Goal: Transaction & Acquisition: Purchase product/service

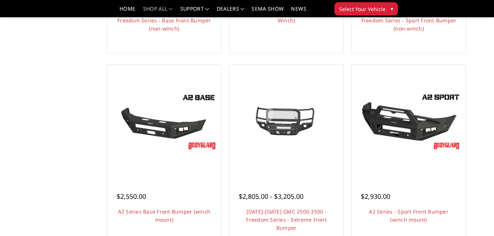
scroll to position [442, 0]
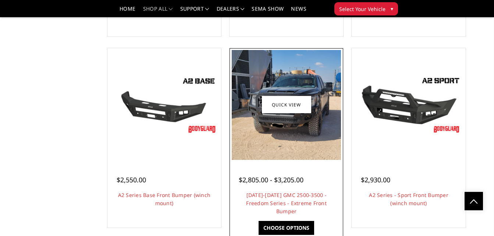
click at [279, 115] on img at bounding box center [287, 105] width 110 height 110
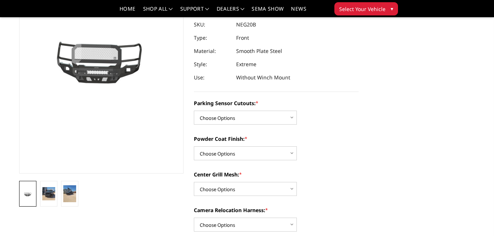
scroll to position [74, 0]
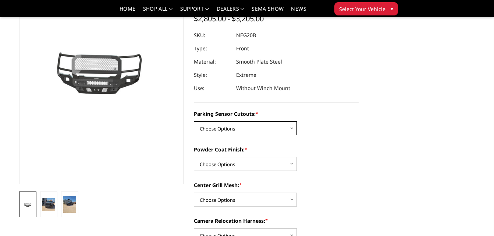
click at [251, 129] on select "Choose Options No - Without Parking Sensor Cutouts Yes - With Parking Sensor Cu…" at bounding box center [245, 128] width 103 height 14
select select "2882"
click at [194, 121] on select "Choose Options No - Without Parking Sensor Cutouts Yes - With Parking Sensor Cu…" at bounding box center [245, 128] width 103 height 14
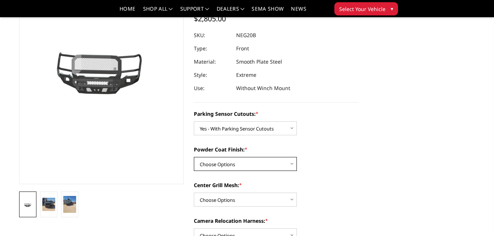
click at [249, 163] on select "Choose Options Bare Metal Texture Black Powder Coat" at bounding box center [245, 164] width 103 height 14
select select "2884"
click at [194, 157] on select "Choose Options Bare Metal Texture Black Powder Coat" at bounding box center [245, 164] width 103 height 14
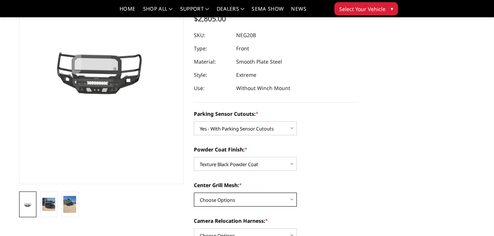
click at [264, 198] on select "Choose Options WITH Expanded Metal in Center Grill WITHOUT Expanded Metal in Ce…" at bounding box center [245, 200] width 103 height 14
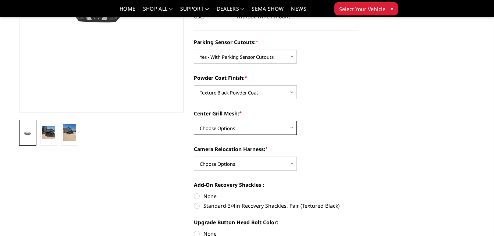
scroll to position [147, 0]
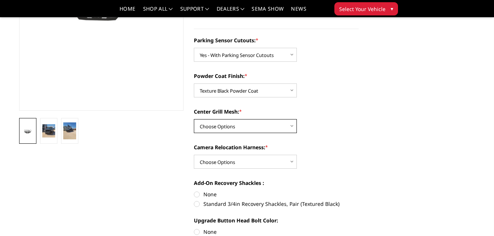
click at [241, 128] on select "Choose Options WITH Expanded Metal in Center Grill WITHOUT Expanded Metal in Ce…" at bounding box center [245, 126] width 103 height 14
select select "2885"
click at [194, 119] on select "Choose Options WITH Expanded Metal in Center Grill WITHOUT Expanded Metal in Ce…" at bounding box center [245, 126] width 103 height 14
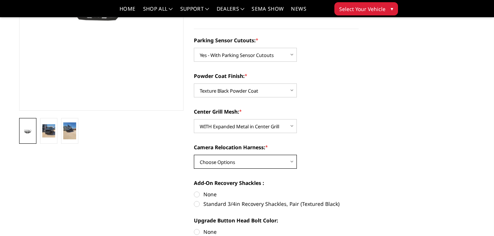
click at [251, 158] on select "Choose Options WITH Camera Relocation Harness WITHOUT Camera Relocation Harness" at bounding box center [245, 162] width 103 height 14
select select "2887"
click at [194, 155] on select "Choose Options WITH Camera Relocation Harness WITHOUT Camera Relocation Harness" at bounding box center [245, 162] width 103 height 14
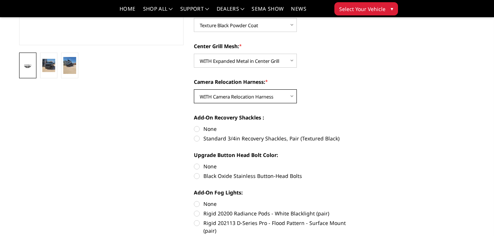
scroll to position [221, 0]
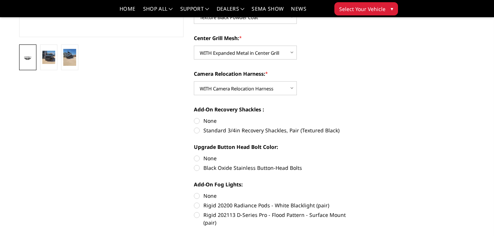
click at [196, 120] on label "None" at bounding box center [276, 121] width 165 height 8
click at [194, 117] on input "None" at bounding box center [194, 117] width 0 height 0
radio input "true"
click at [198, 158] on label "None" at bounding box center [276, 159] width 165 height 8
click at [194, 155] on input "None" at bounding box center [194, 155] width 0 height 0
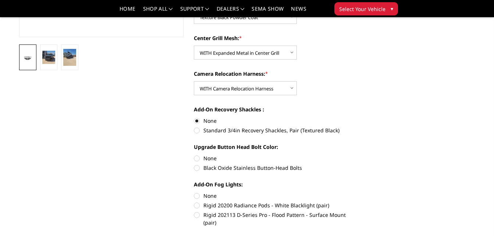
radio input "true"
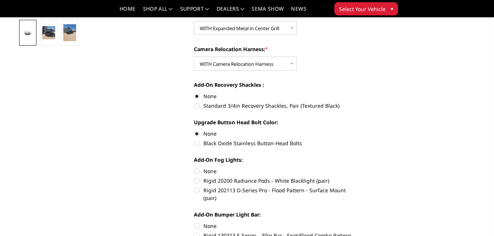
scroll to position [258, 0]
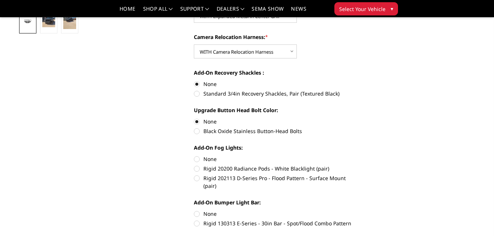
click at [198, 158] on label "None" at bounding box center [276, 159] width 165 height 8
click at [194, 156] on input "None" at bounding box center [194, 155] width 0 height 0
radio input "true"
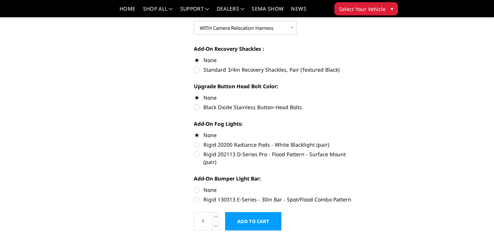
scroll to position [295, 0]
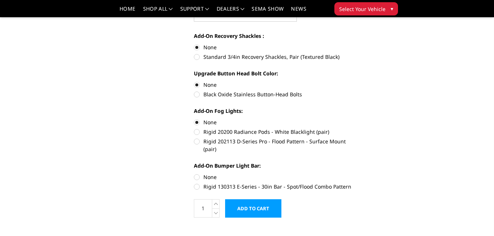
click at [197, 173] on label "None" at bounding box center [276, 177] width 165 height 8
click at [194, 173] on input "None" at bounding box center [194, 173] width 0 height 0
radio input "true"
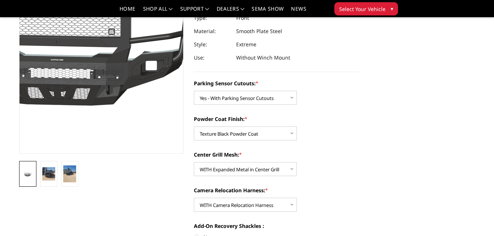
scroll to position [110, 0]
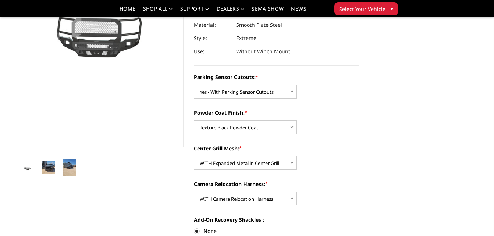
click at [48, 168] on img at bounding box center [48, 167] width 13 height 13
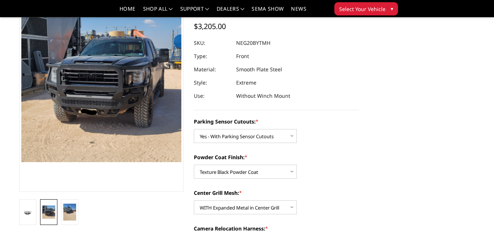
scroll to position [29, 0]
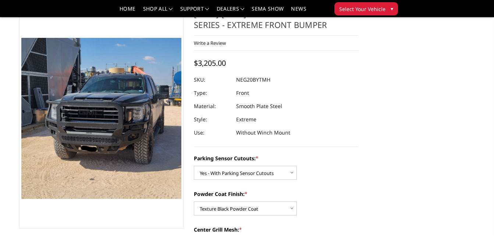
click at [125, 128] on img at bounding box center [56, 107] width 469 height 471
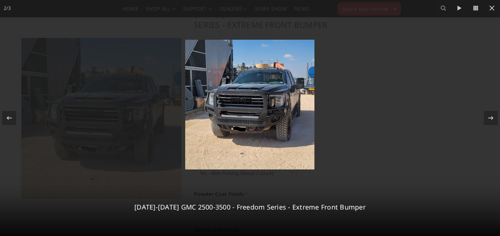
click at [252, 108] on img at bounding box center [249, 105] width 129 height 130
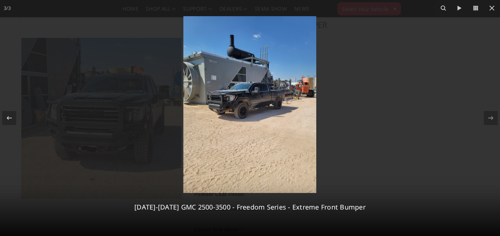
click at [252, 108] on img at bounding box center [249, 104] width 133 height 177
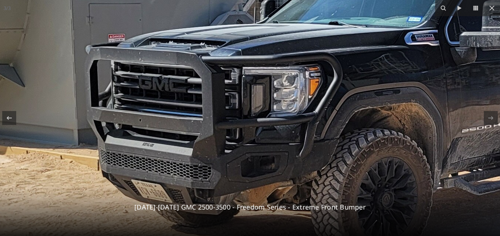
drag, startPoint x: 146, startPoint y: 70, endPoint x: 317, endPoint y: 115, distance: 176.6
click at [317, 115] on img at bounding box center [442, 145] width 1104 height 1473
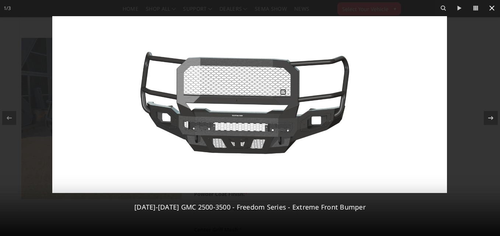
click at [492, 6] on icon at bounding box center [491, 8] width 9 height 9
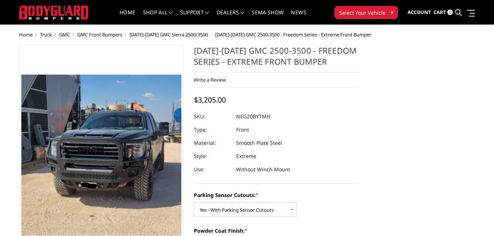
scroll to position [0, 0]
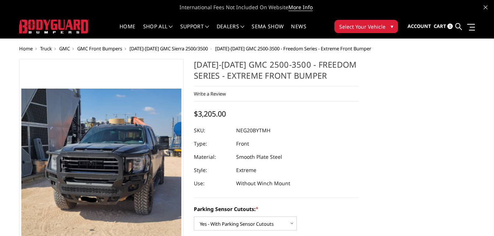
click at [364, 24] on span "Select Your Vehicle" at bounding box center [362, 27] width 46 height 8
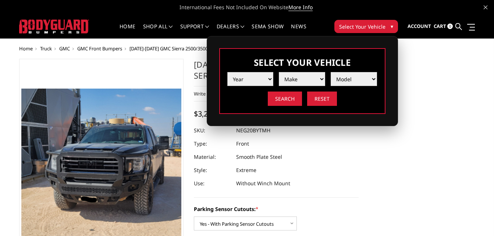
click at [244, 81] on select "Year [DATE] 2024 2023 2022 2021 2020 2019 2018 2017 2016 2015 2014 2013 2012 20…" at bounding box center [251, 79] width 46 height 14
select select "yr_2025"
click at [228, 72] on select "Year [DATE] 2024 2023 2022 2021 2020 2019 2018 2017 2016 2015 2014 2013 2012 20…" at bounding box center [251, 79] width 46 height 14
click at [299, 78] on select "Make Chevrolet Ford GMC Ram Toyota" at bounding box center [302, 79] width 46 height 14
select select "mk_gmc"
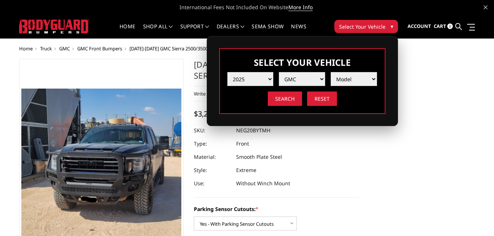
click at [279, 72] on select "Make Chevrolet Ford GMC Ram Toyota" at bounding box center [302, 79] width 46 height 14
click at [346, 77] on select "Model Sierra 1500 Sierra 2500 / 3500" at bounding box center [354, 79] width 46 height 14
select select "md_sierra-2500-3500"
click at [331, 72] on select "Model Sierra 1500 Sierra 2500 / 3500" at bounding box center [354, 79] width 46 height 14
click at [285, 100] on input "Search" at bounding box center [285, 99] width 34 height 14
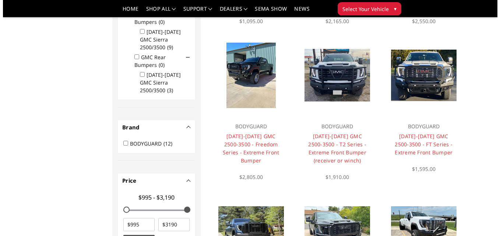
scroll to position [206, 0]
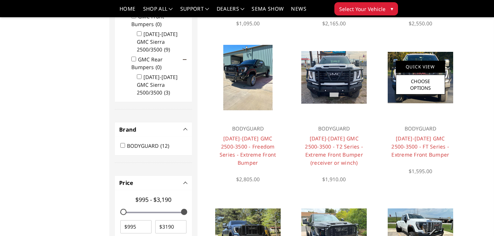
click at [417, 63] on link "Quick View" at bounding box center [420, 67] width 49 height 12
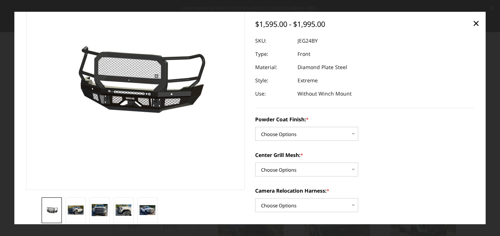
scroll to position [74, 0]
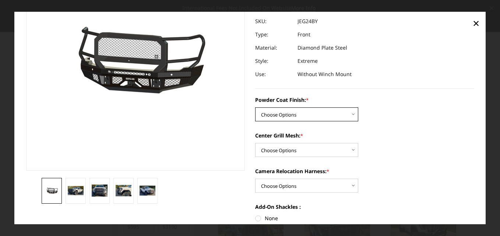
click at [328, 116] on select "Choose Options Bare Metal Gloss Black Powder Coat Textured Black Powder Coat" at bounding box center [306, 115] width 103 height 14
select select "3286"
click at [255, 108] on select "Choose Options Bare Metal Gloss Black Powder Coat Textured Black Powder Coat" at bounding box center [306, 115] width 103 height 14
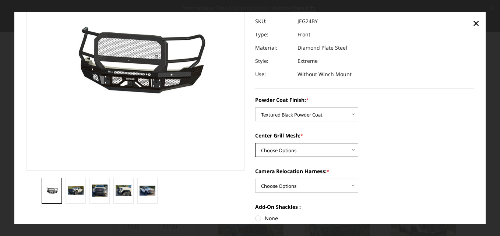
click at [310, 147] on select "Choose Options WITH Expanded Metal in Center Grill WITHOUT Expanded Metal in Ce…" at bounding box center [306, 151] width 103 height 14
select select "3287"
click at [255, 144] on select "Choose Options WITH Expanded Metal in Center Grill WITHOUT Expanded Metal in Ce…" at bounding box center [306, 151] width 103 height 14
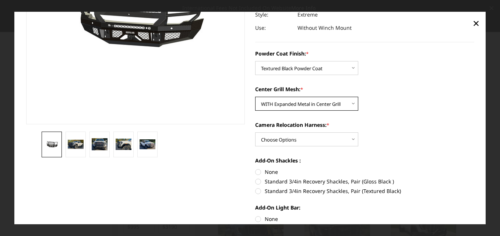
scroll to position [147, 0]
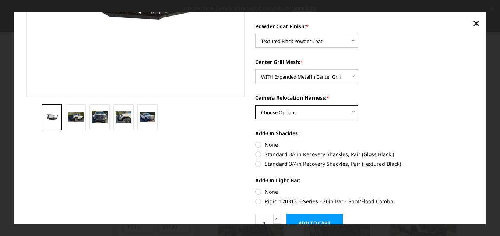
click at [330, 114] on select "Choose Options WITH Camera Relocation Harness WITHOUT Camera Relocation Harness" at bounding box center [306, 113] width 103 height 14
select select "3289"
click at [255, 106] on select "Choose Options WITH Camera Relocation Harness WITHOUT Camera Relocation Harness" at bounding box center [306, 113] width 103 height 14
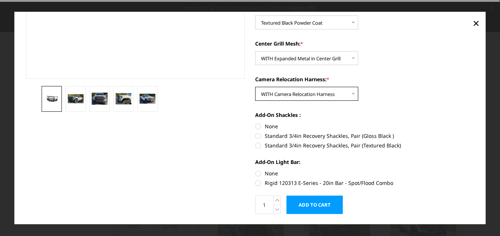
scroll to position [184, 0]
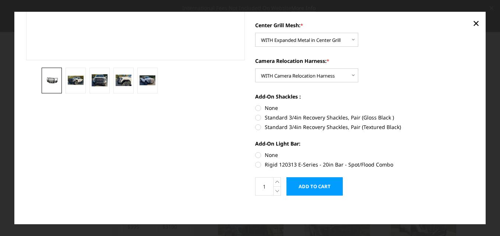
click at [255, 107] on label "None" at bounding box center [364, 109] width 219 height 8
click at [255, 105] on input "None" at bounding box center [255, 105] width 0 height 0
radio input "true"
click at [255, 154] on label "None" at bounding box center [364, 155] width 219 height 8
click at [255, 152] on input "None" at bounding box center [255, 151] width 0 height 0
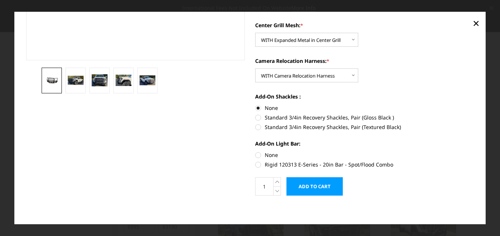
radio input "true"
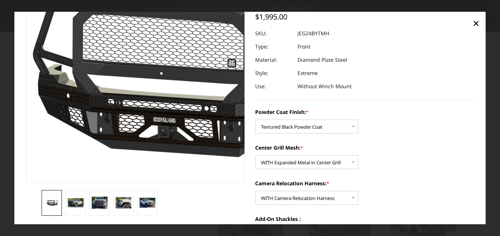
scroll to position [75, 0]
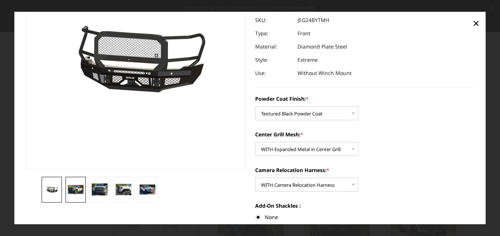
click at [77, 187] on img at bounding box center [76, 189] width 16 height 9
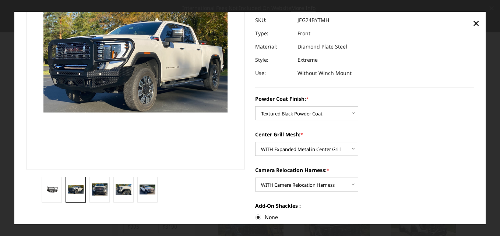
scroll to position [64, 0]
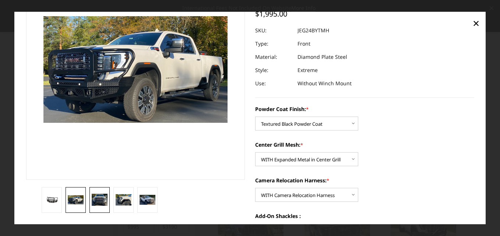
click at [97, 198] on img at bounding box center [100, 200] width 16 height 13
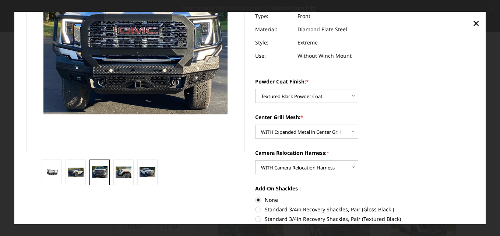
scroll to position [74, 0]
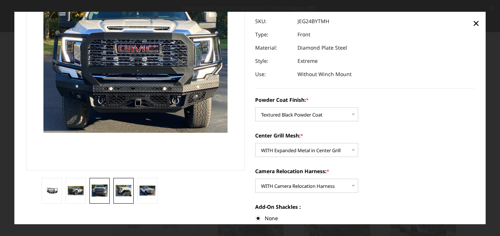
click at [121, 193] on img at bounding box center [124, 191] width 16 height 12
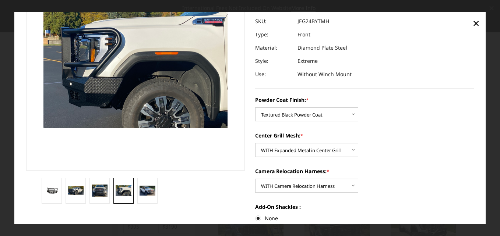
scroll to position [78, 0]
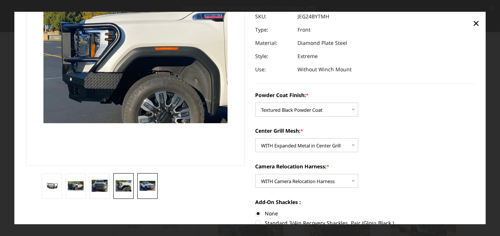
click at [146, 183] on img at bounding box center [148, 187] width 16 height 10
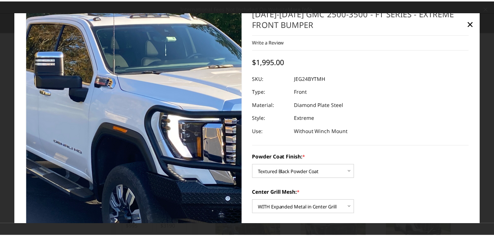
scroll to position [0, 0]
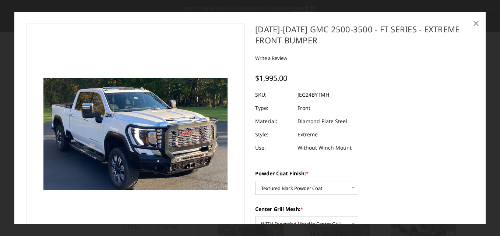
click at [475, 22] on span "×" at bounding box center [476, 23] width 7 height 16
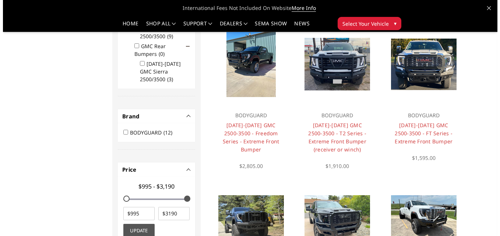
scroll to position [206, 0]
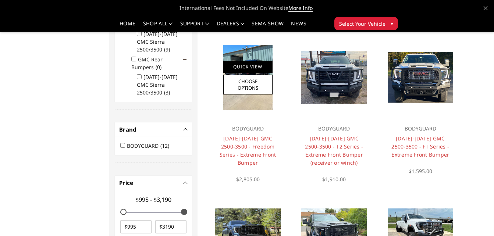
click at [249, 65] on link "Quick View" at bounding box center [247, 67] width 49 height 12
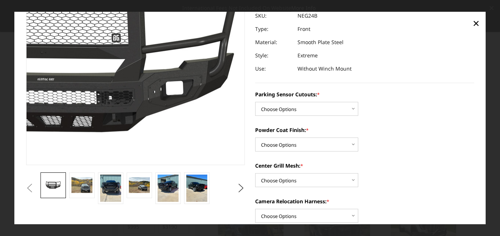
scroll to position [110, 0]
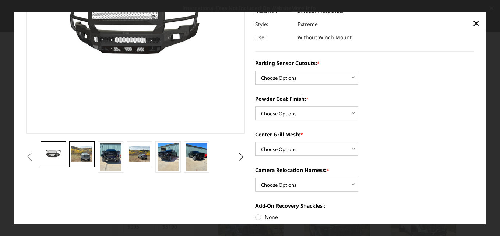
click at [81, 155] on img at bounding box center [81, 154] width 21 height 15
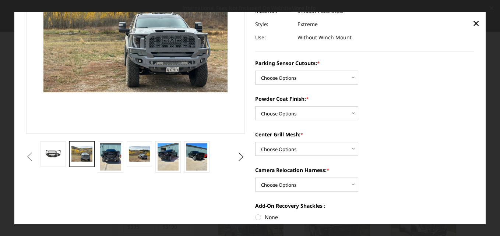
scroll to position [84, 0]
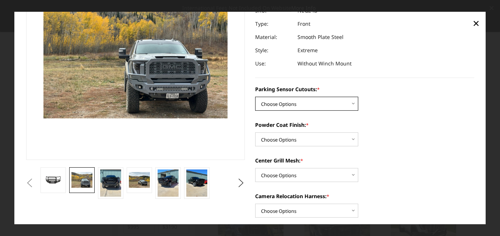
click at [315, 105] on select "Choose Options No - Without Parking Sensor Cutouts Yes - With Parking Sensor Cu…" at bounding box center [306, 104] width 103 height 14
select select "2873"
click at [255, 97] on select "Choose Options No - Without Parking Sensor Cutouts Yes - With Parking Sensor Cu…" at bounding box center [306, 104] width 103 height 14
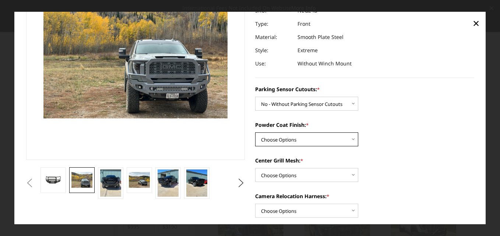
click at [307, 137] on select "Choose Options Bare Metal Texture Black Powder Coat" at bounding box center [306, 140] width 103 height 14
select select "2876"
click at [255, 133] on select "Choose Options Bare Metal Texture Black Powder Coat" at bounding box center [306, 140] width 103 height 14
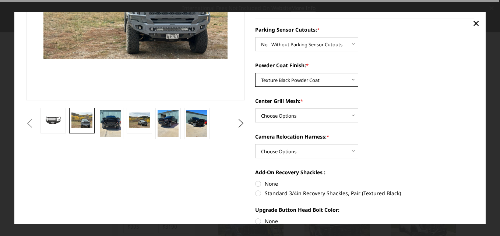
scroll to position [158, 0]
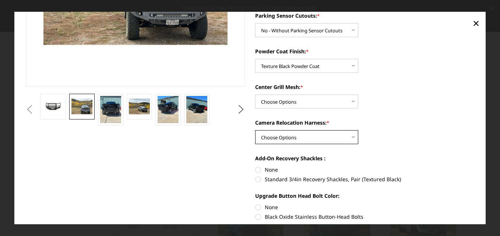
click at [318, 135] on select "Choose Options WITH Camera Relocation Harness WITHOUT Camera Relocation Harness" at bounding box center [306, 138] width 103 height 14
select select "2879"
click at [255, 131] on select "Choose Options WITH Camera Relocation Harness WITHOUT Camera Relocation Harness" at bounding box center [306, 138] width 103 height 14
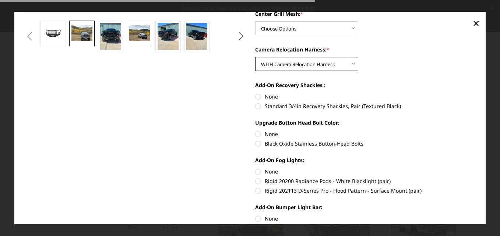
scroll to position [232, 0]
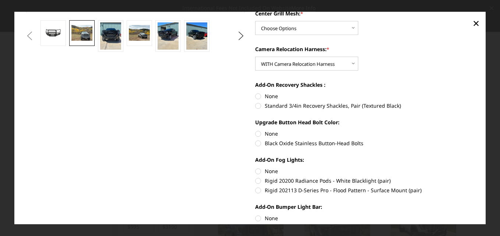
click at [255, 95] on label "None" at bounding box center [364, 97] width 219 height 8
click at [255, 93] on input "None" at bounding box center [255, 93] width 0 height 0
radio input "true"
click at [255, 135] on label "None" at bounding box center [364, 134] width 219 height 8
click at [255, 131] on input "None" at bounding box center [255, 130] width 0 height 0
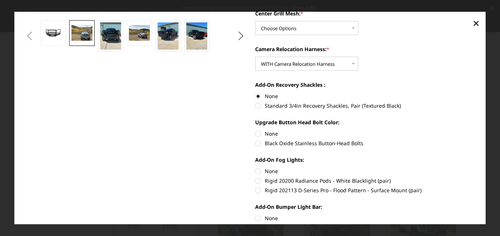
radio input "true"
click at [257, 170] on label "None" at bounding box center [364, 172] width 219 height 8
click at [256, 168] on input "None" at bounding box center [255, 168] width 0 height 0
radio input "true"
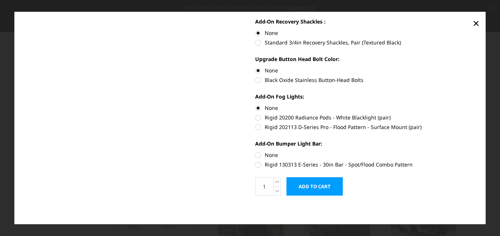
scroll to position [296, 0]
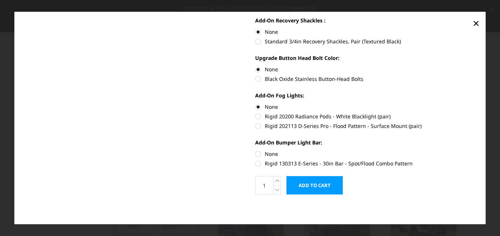
click at [257, 153] on label "None" at bounding box center [364, 154] width 219 height 8
click at [256, 151] on input "None" at bounding box center [255, 150] width 0 height 0
radio input "true"
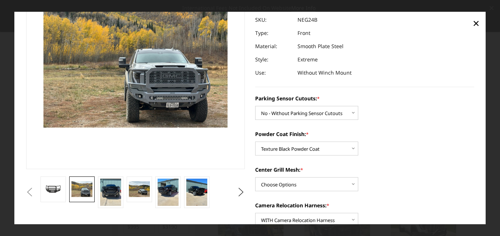
scroll to position [0, 0]
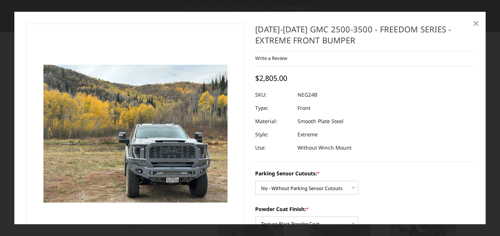
click at [475, 22] on span "×" at bounding box center [476, 23] width 7 height 16
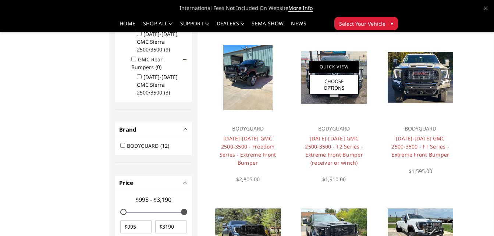
click at [338, 63] on link "Quick View" at bounding box center [334, 67] width 49 height 12
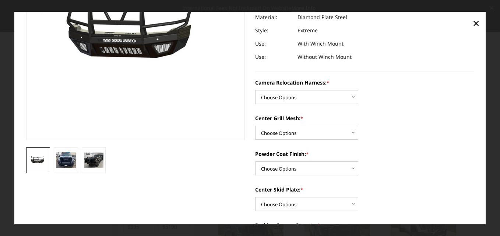
scroll to position [110, 0]
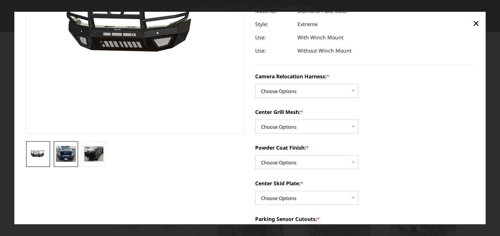
click at [69, 155] on img at bounding box center [66, 154] width 20 height 16
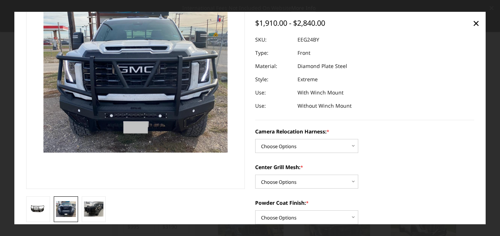
scroll to position [43, 0]
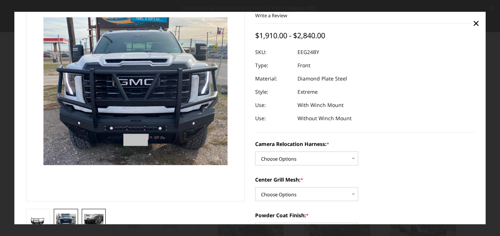
click at [96, 216] on img at bounding box center [94, 221] width 20 height 15
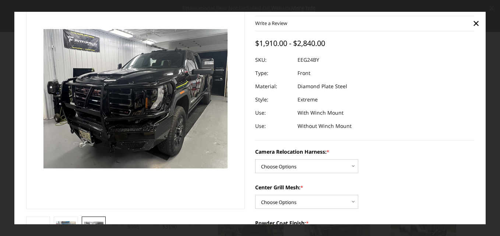
scroll to position [47, 0]
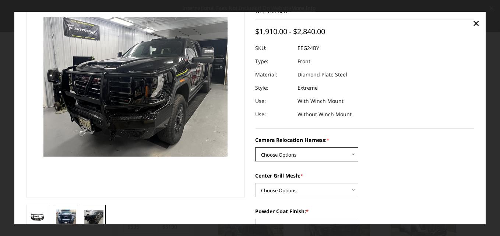
click at [301, 152] on select "Choose Options Without camera harness With camera harness" at bounding box center [306, 155] width 103 height 14
select select "3743"
click at [255, 148] on select "Choose Options Without camera harness With camera harness" at bounding box center [306, 155] width 103 height 14
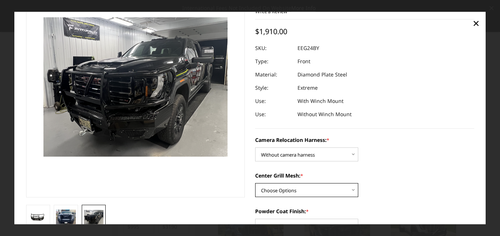
click at [306, 188] on select "Choose Options Without expanded metal With expanded metal" at bounding box center [306, 191] width 103 height 14
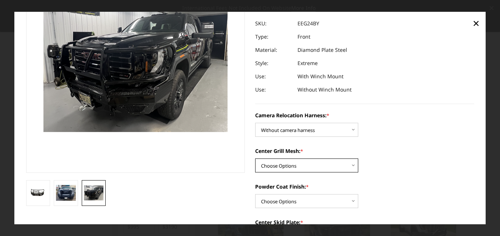
scroll to position [84, 0]
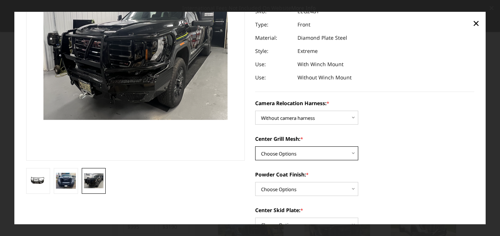
click at [307, 155] on select "Choose Options Without expanded metal With expanded metal" at bounding box center [306, 154] width 103 height 14
select select "3740"
click at [255, 147] on select "Choose Options Without expanded metal With expanded metal" at bounding box center [306, 154] width 103 height 14
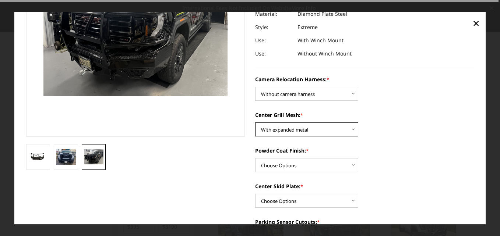
scroll to position [120, 0]
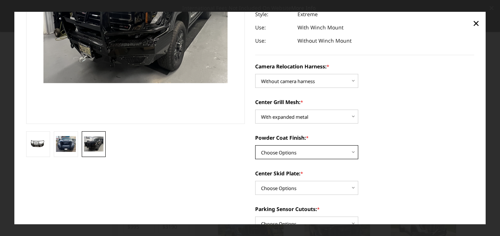
click at [314, 153] on select "Choose Options Textured Black Powder Coat Gloss Black Powder Coat Bare Metal" at bounding box center [306, 153] width 103 height 14
select select "3739"
click at [255, 146] on select "Choose Options Textured Black Powder Coat Gloss Black Powder Coat Bare Metal" at bounding box center [306, 153] width 103 height 14
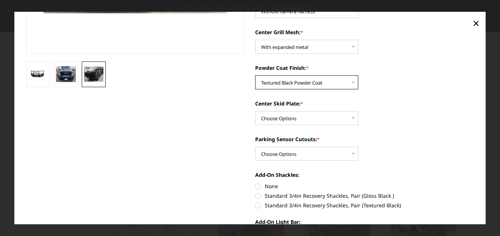
scroll to position [194, 0]
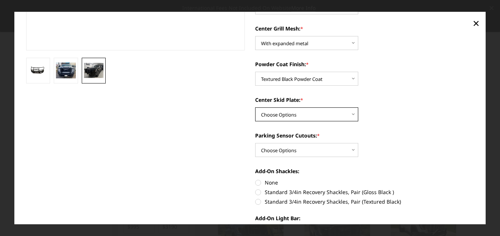
click at [301, 112] on select "Choose Options Winch Mount Skid Plate Standard Skid Plate (included) 2" Receive…" at bounding box center [306, 115] width 103 height 14
select select "3735"
click at [255, 108] on select "Choose Options Winch Mount Skid Plate Standard Skid Plate (included) 2" Receive…" at bounding box center [306, 115] width 103 height 14
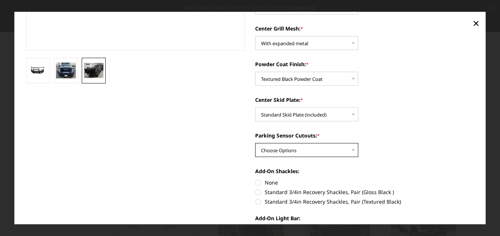
click at [309, 149] on select "Choose Options Yes - With Parking Sensor Cutouts" at bounding box center [306, 151] width 103 height 14
select select "3733"
click at [255, 144] on select "Choose Options Yes - With Parking Sensor Cutouts" at bounding box center [306, 151] width 103 height 14
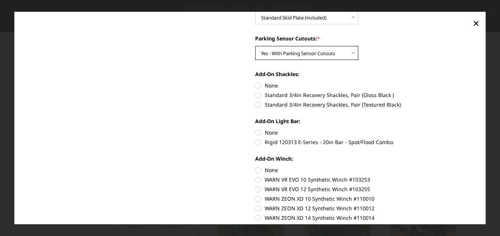
scroll to position [304, 0]
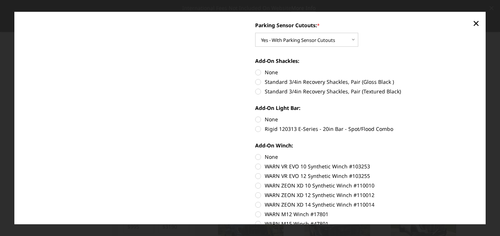
click at [255, 72] on label "None" at bounding box center [364, 73] width 219 height 8
click at [255, 69] on input "None" at bounding box center [255, 69] width 0 height 0
radio input "true"
click at [256, 120] on label "None" at bounding box center [364, 120] width 219 height 8
click at [256, 116] on input "None" at bounding box center [255, 116] width 0 height 0
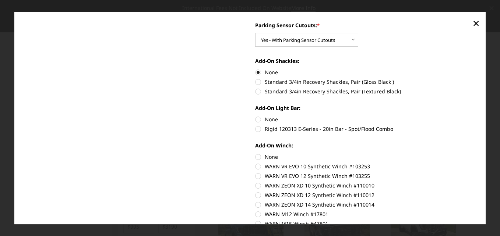
radio input "true"
click at [255, 156] on label "None" at bounding box center [364, 157] width 219 height 8
click at [255, 154] on input "None" at bounding box center [255, 153] width 0 height 0
radio input "true"
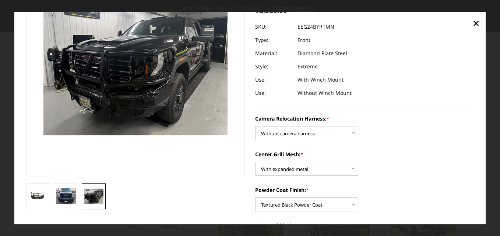
scroll to position [74, 0]
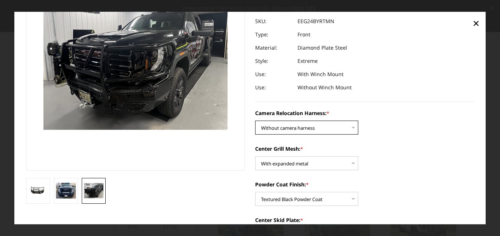
click at [321, 126] on select "Choose Options Without camera harness With camera harness" at bounding box center [306, 128] width 103 height 14
select select "3742"
click at [255, 121] on select "Choose Options Without camera harness With camera harness" at bounding box center [306, 128] width 103 height 14
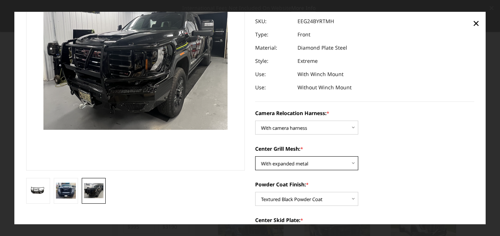
click at [314, 163] on select "Choose Options Without expanded metal With expanded metal" at bounding box center [306, 164] width 103 height 14
select select "3741"
click at [255, 157] on select "Choose Options Without expanded metal With expanded metal" at bounding box center [306, 164] width 103 height 14
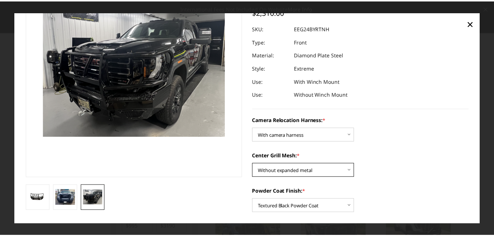
scroll to position [0, 0]
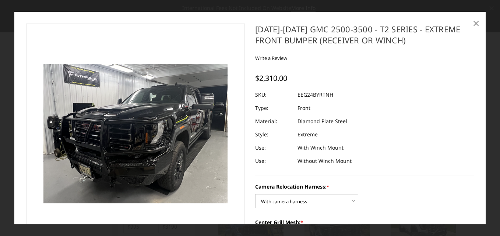
click at [473, 24] on span "×" at bounding box center [476, 23] width 7 height 16
